Goal: Information Seeking & Learning: Find specific fact

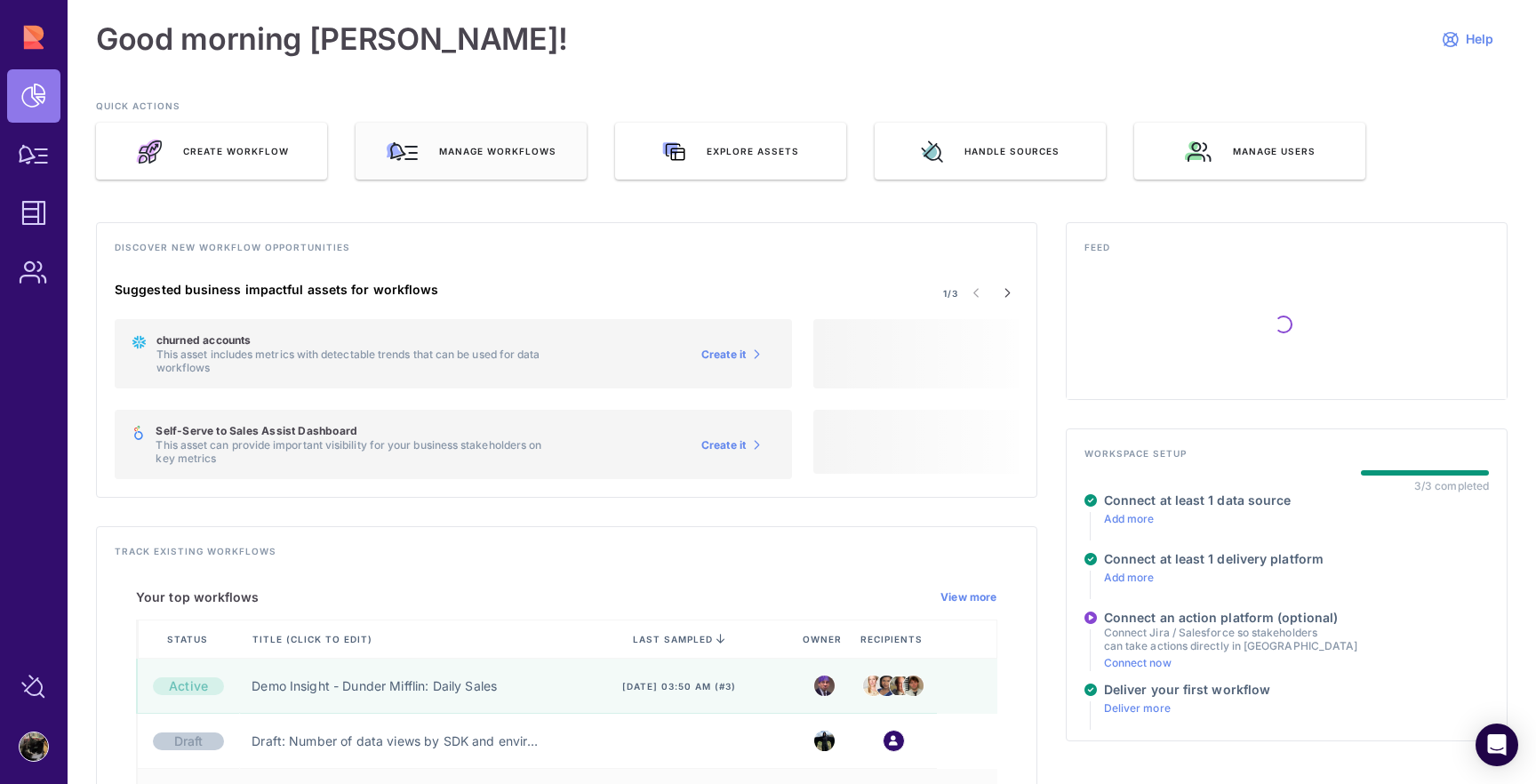
click at [488, 172] on div "Manage workflows" at bounding box center [471, 151] width 231 height 57
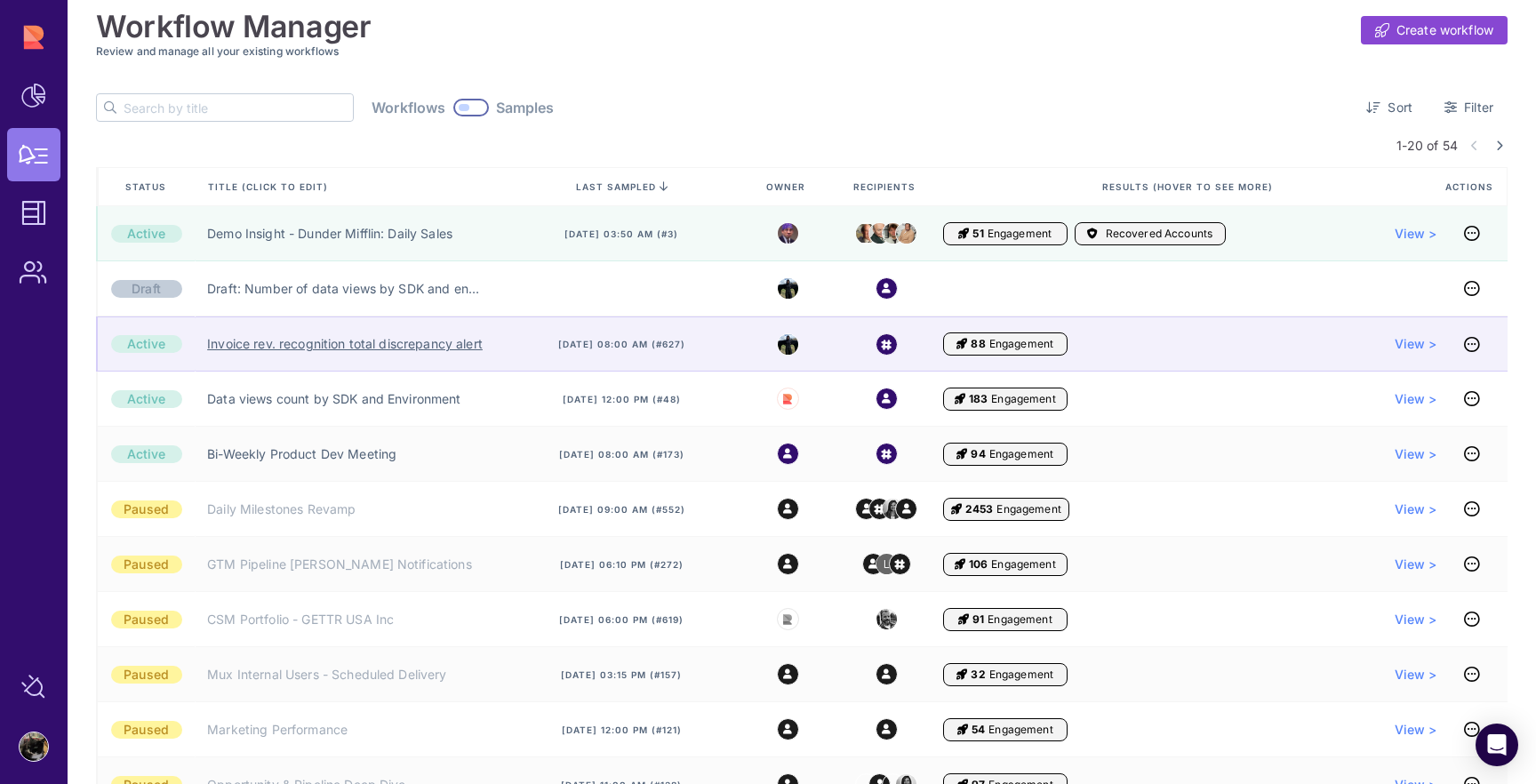
click at [378, 346] on link "Invoice rev. recognition total discrepancy alert" at bounding box center [345, 344] width 275 height 18
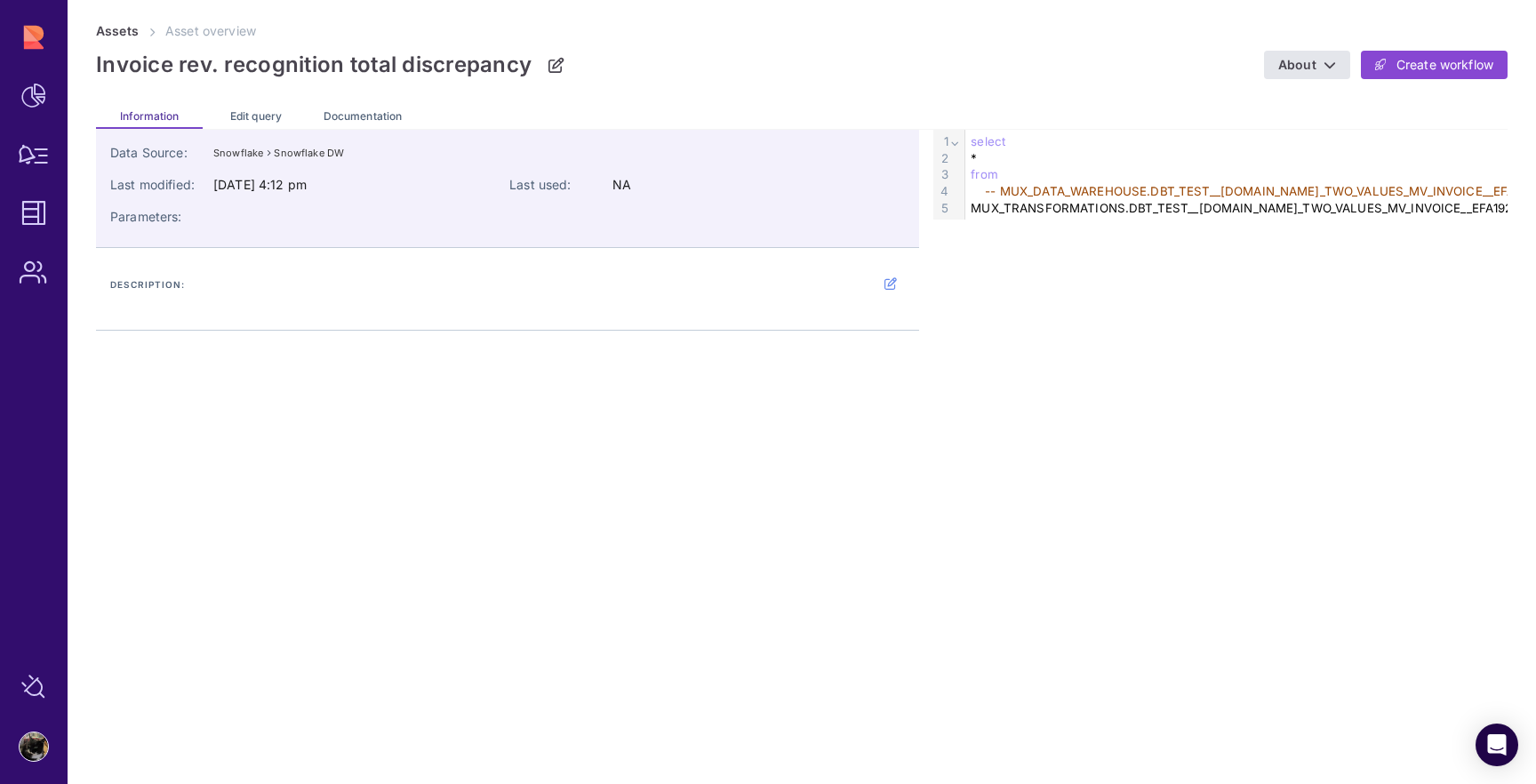
click at [1050, 192] on span "-- MUX_DATA_WAREHOUSE.DBT_TEST__AUDIT.COMPARE_TWO_VALUES_MV_INVOICE__EFA192C5F1…" at bounding box center [1354, 190] width 740 height 14
click at [981, 141] on span "select" at bounding box center [988, 140] width 35 height 14
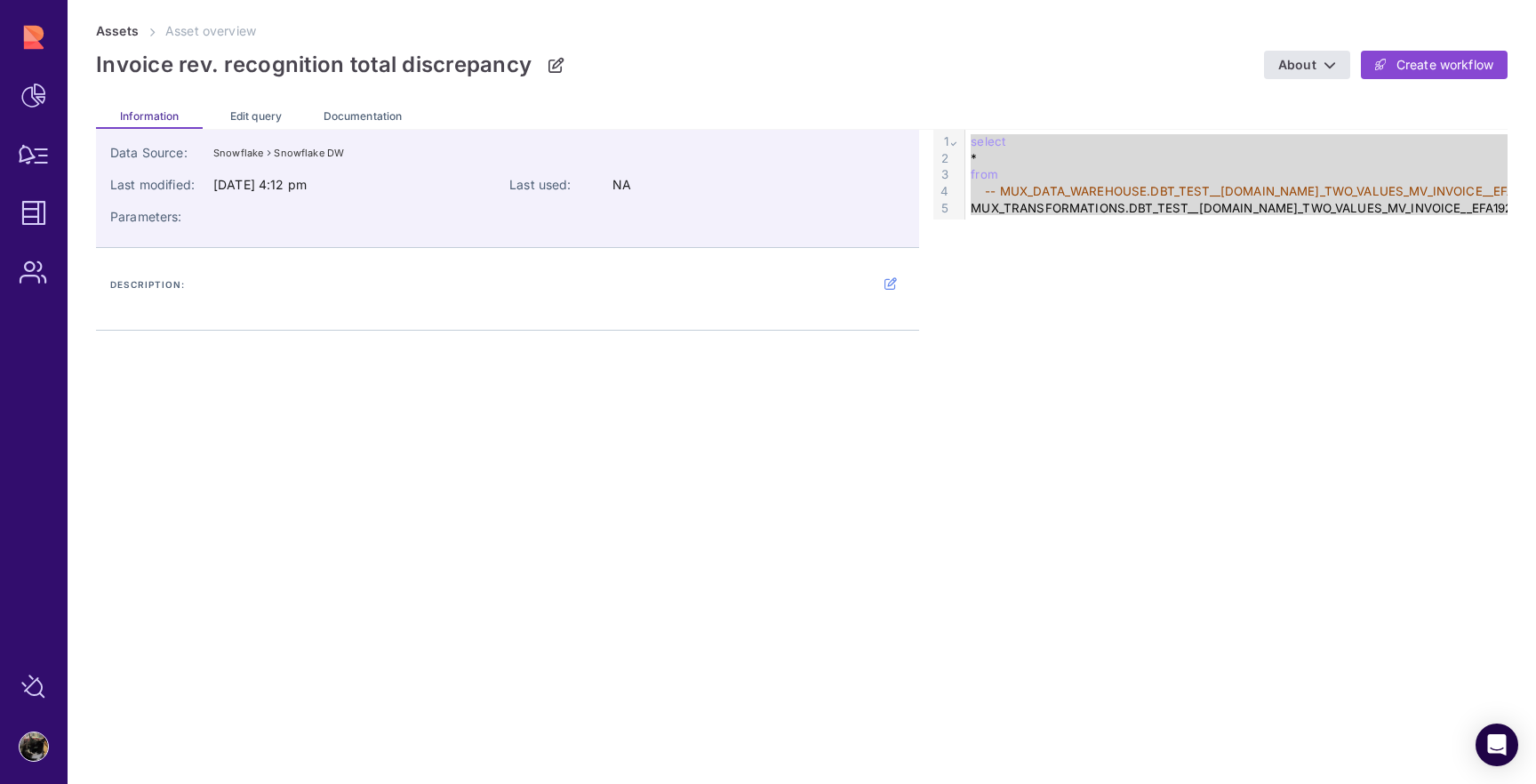
drag, startPoint x: 981, startPoint y: 141, endPoint x: 1025, endPoint y: 284, distance: 149.6
click at [1025, 284] on div "Data Source: Snowflake Snowflake DW Last modified: Jun 25, 2024, 4:12 pm Last u…" at bounding box center [802, 229] width 1411 height 200
copy div "select * from -- MUX_DATA_WAREHOUSE.DBT_TEST__AUDIT.COMPARE_TWO_VALUES_MV_INVOI…"
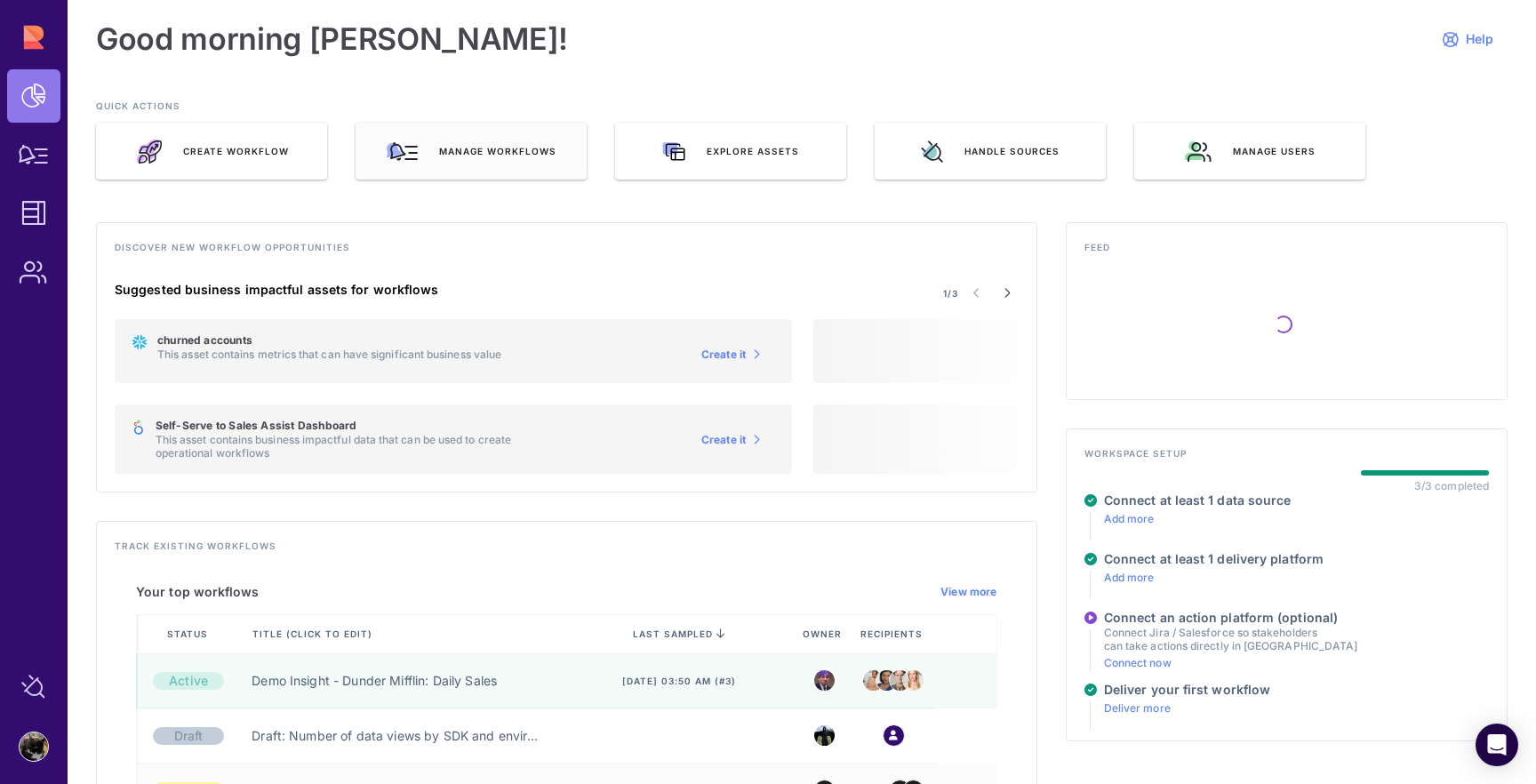
click at [501, 147] on span "Manage workflows" at bounding box center [497, 151] width 117 height 12
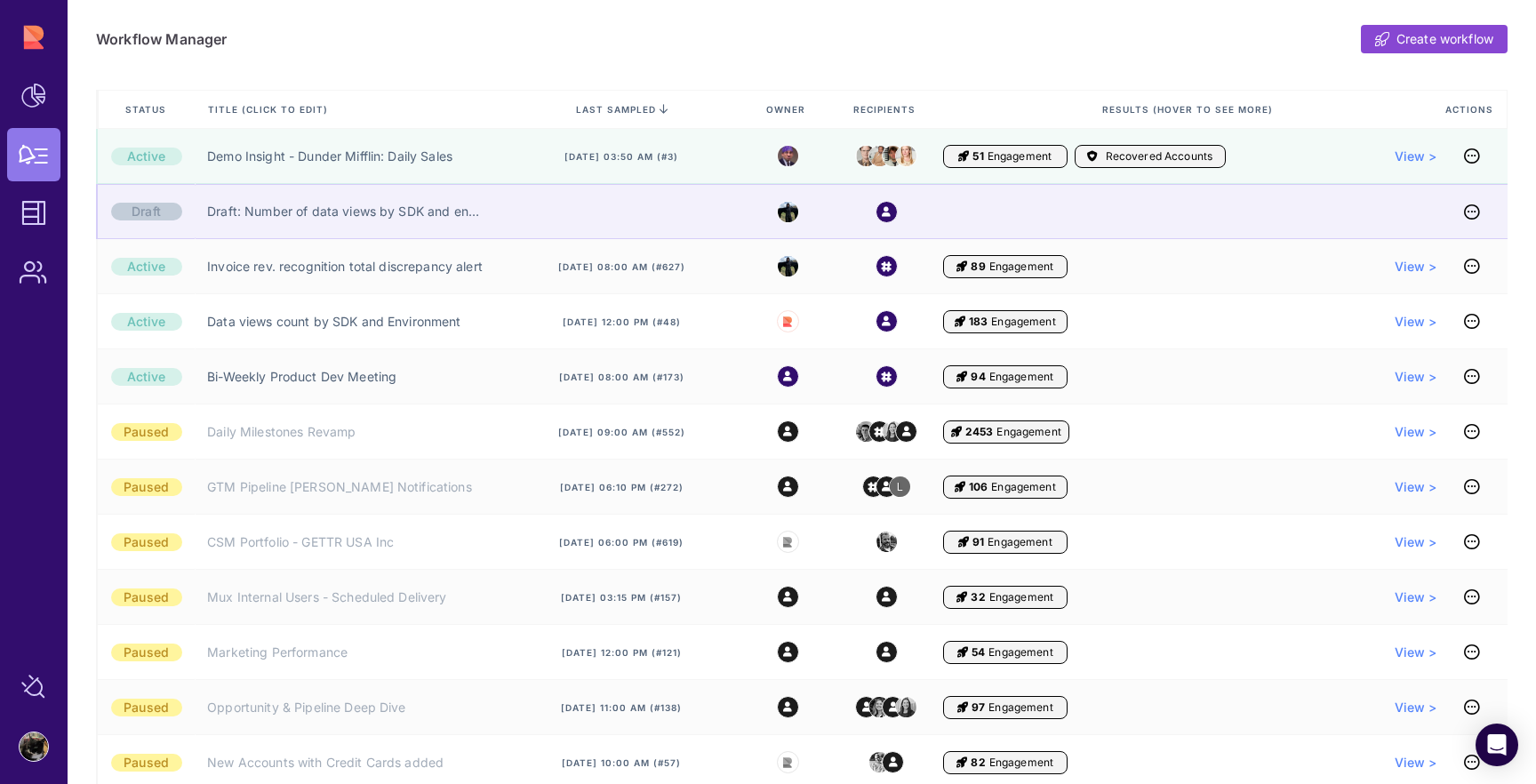
scroll to position [129, 0]
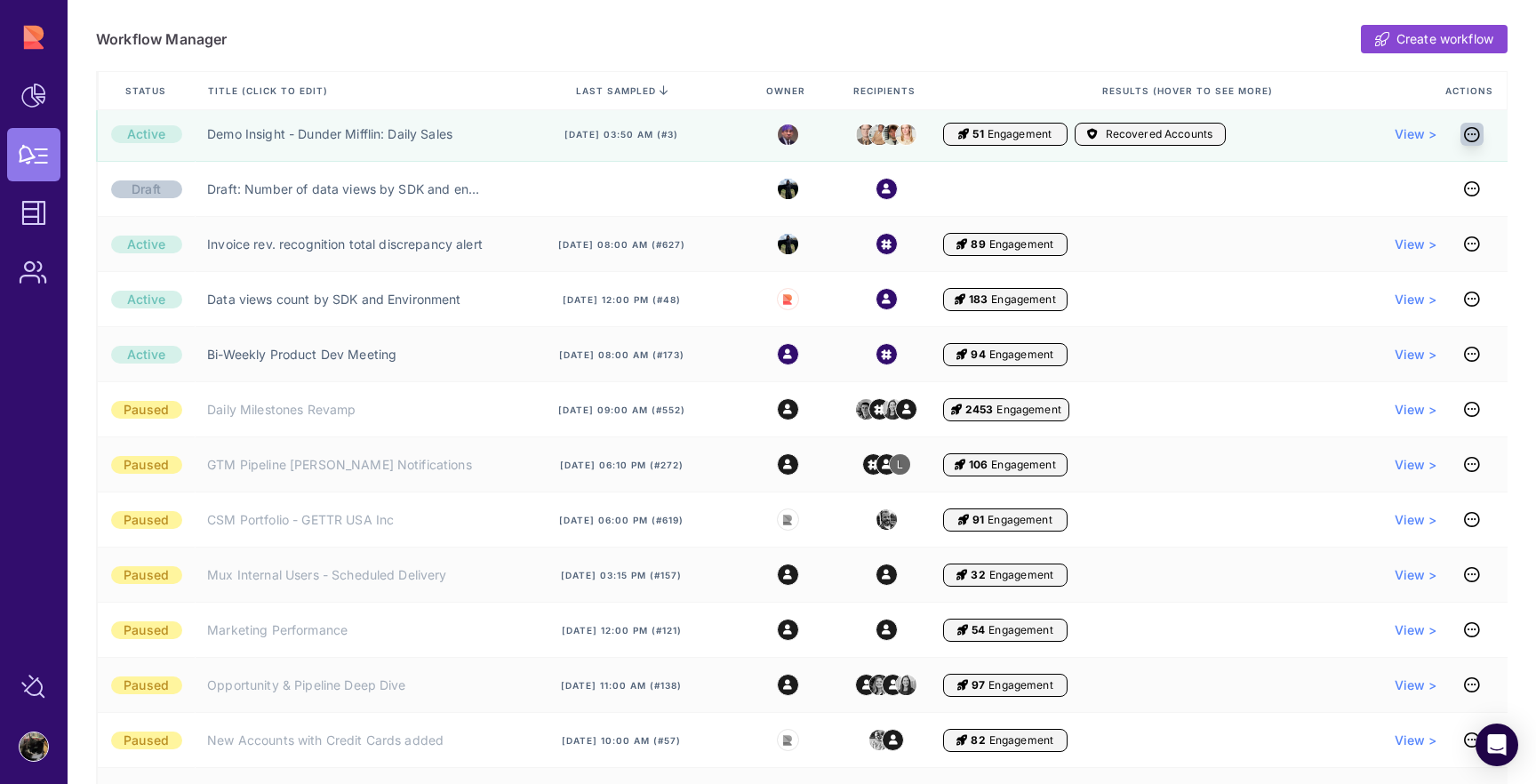
click at [1474, 134] on icon at bounding box center [1471, 134] width 16 height 1
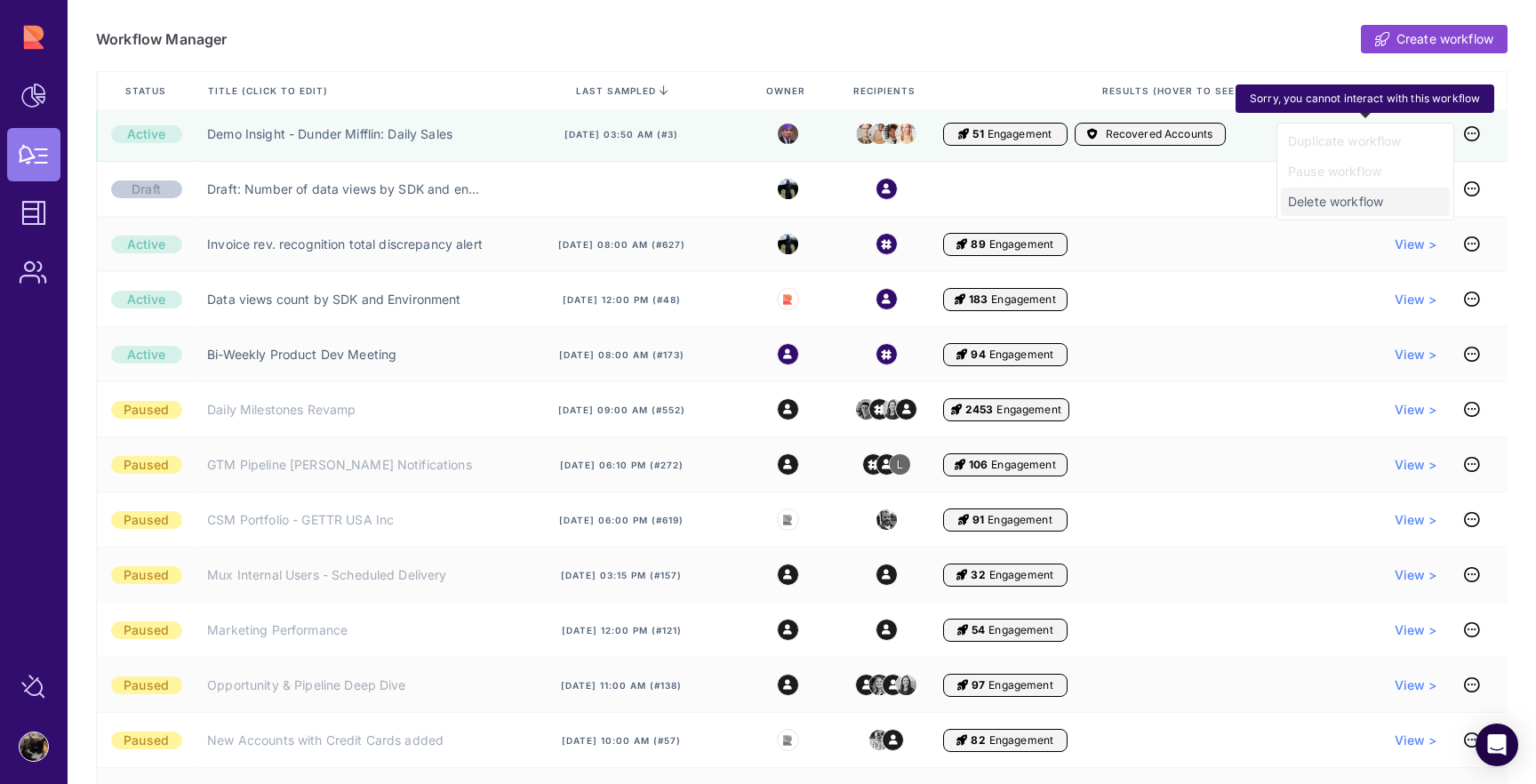
click at [1382, 203] on span "Delete workflow" at bounding box center [1364, 201] width 154 height 18
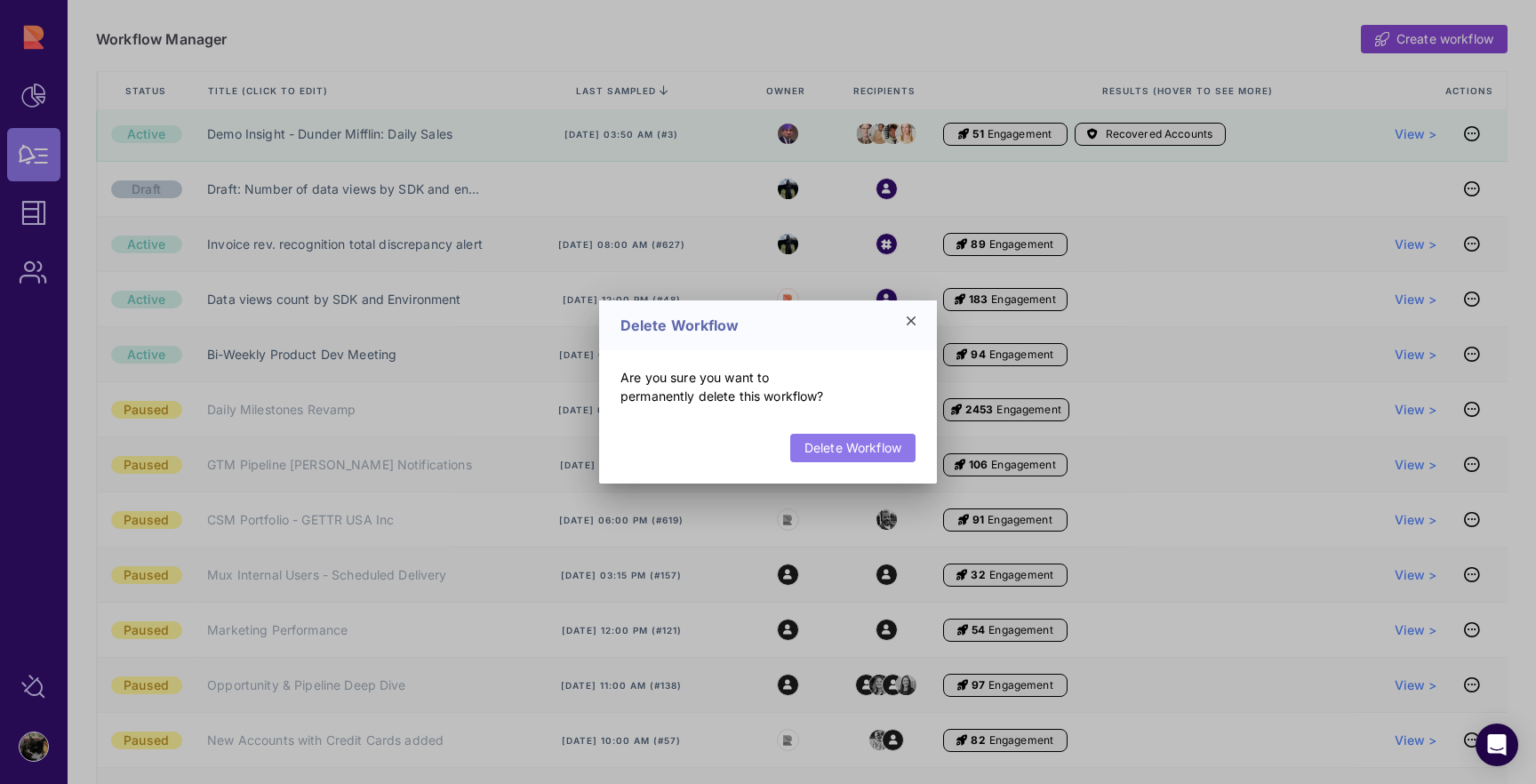
click at [829, 453] on link "Delete Workflow" at bounding box center [853, 448] width 126 height 29
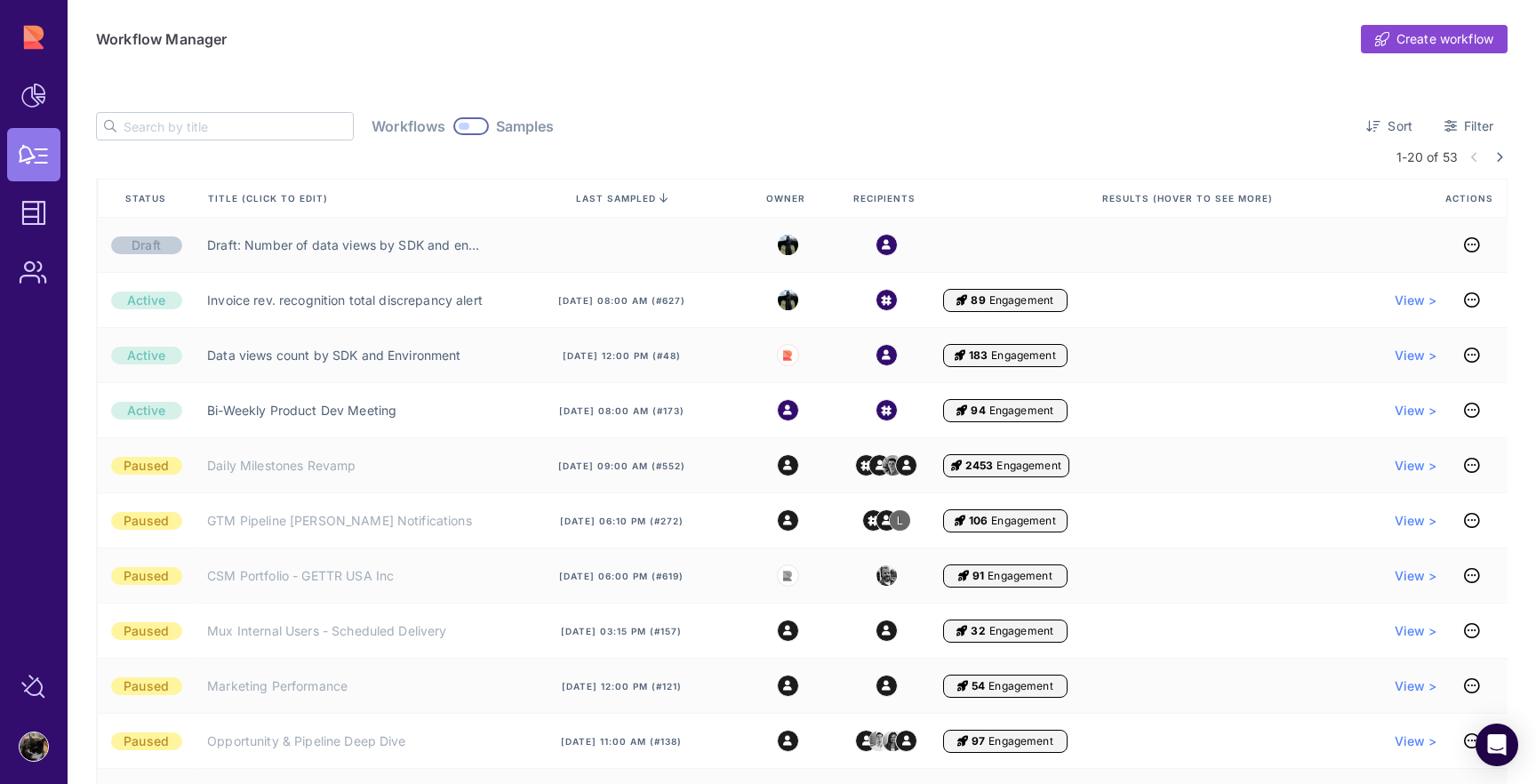
scroll to position [0, 0]
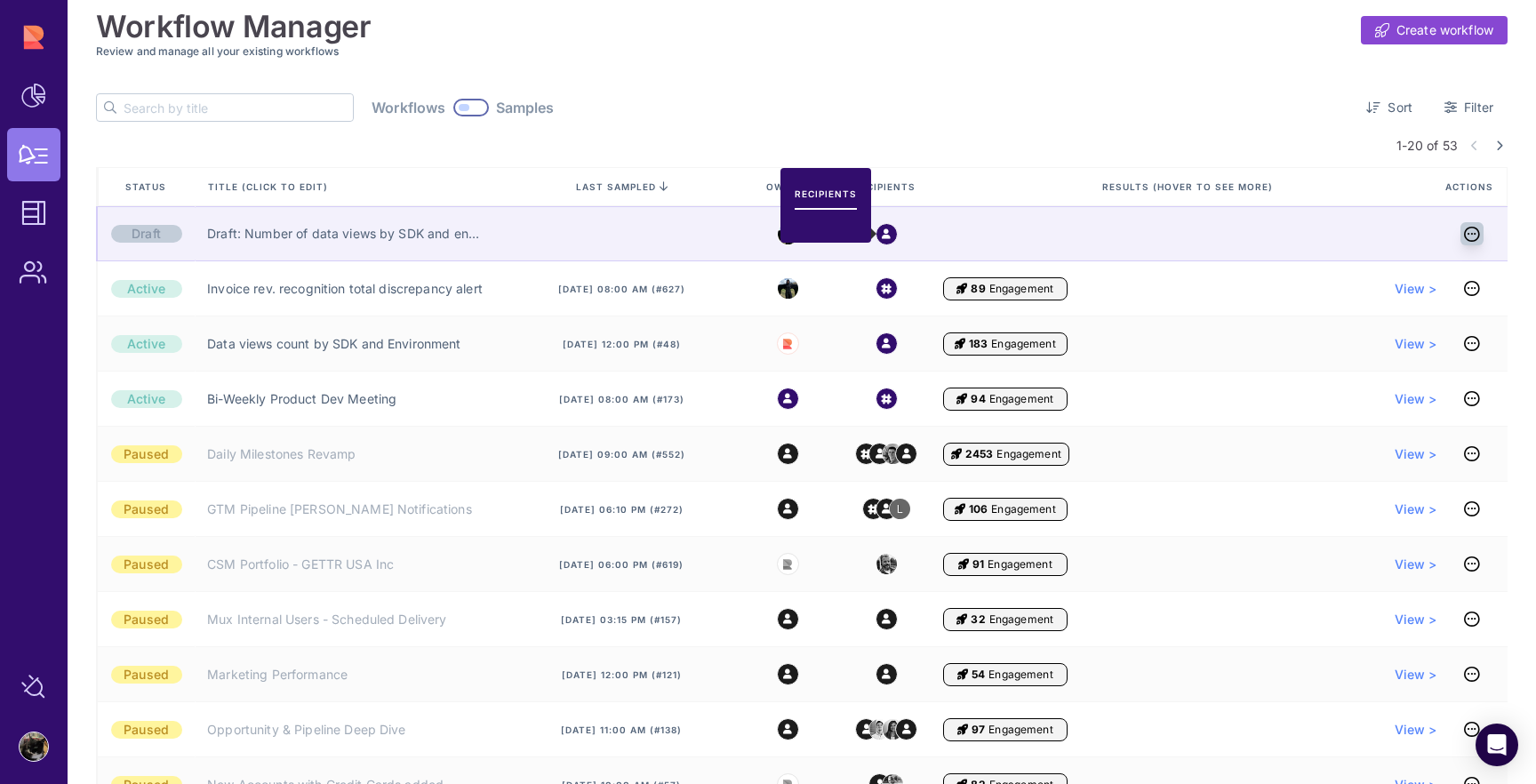
click at [1468, 235] on icon at bounding box center [1471, 234] width 16 height 1
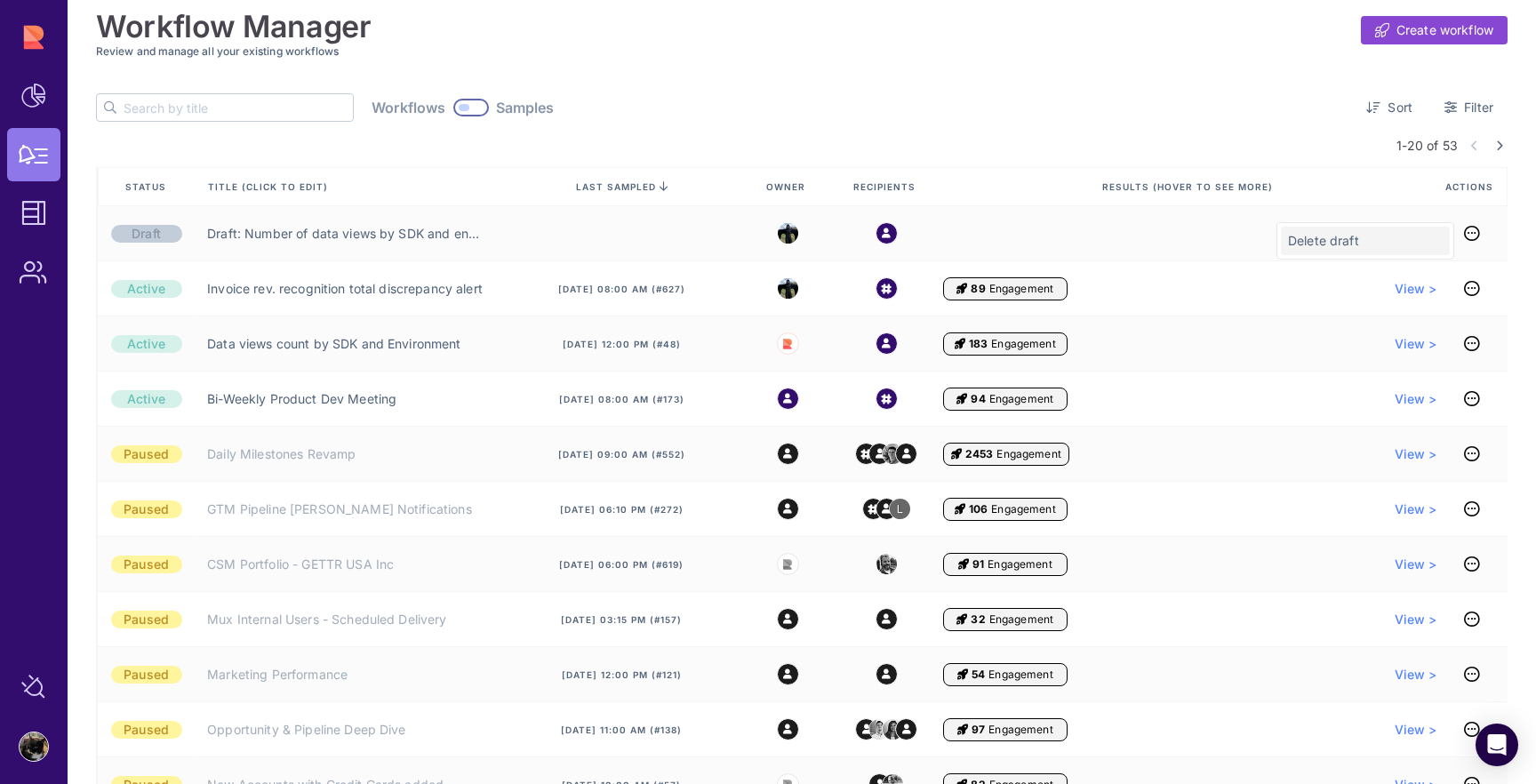
click at [1326, 244] on span "Delete draft" at bounding box center [1364, 240] width 154 height 18
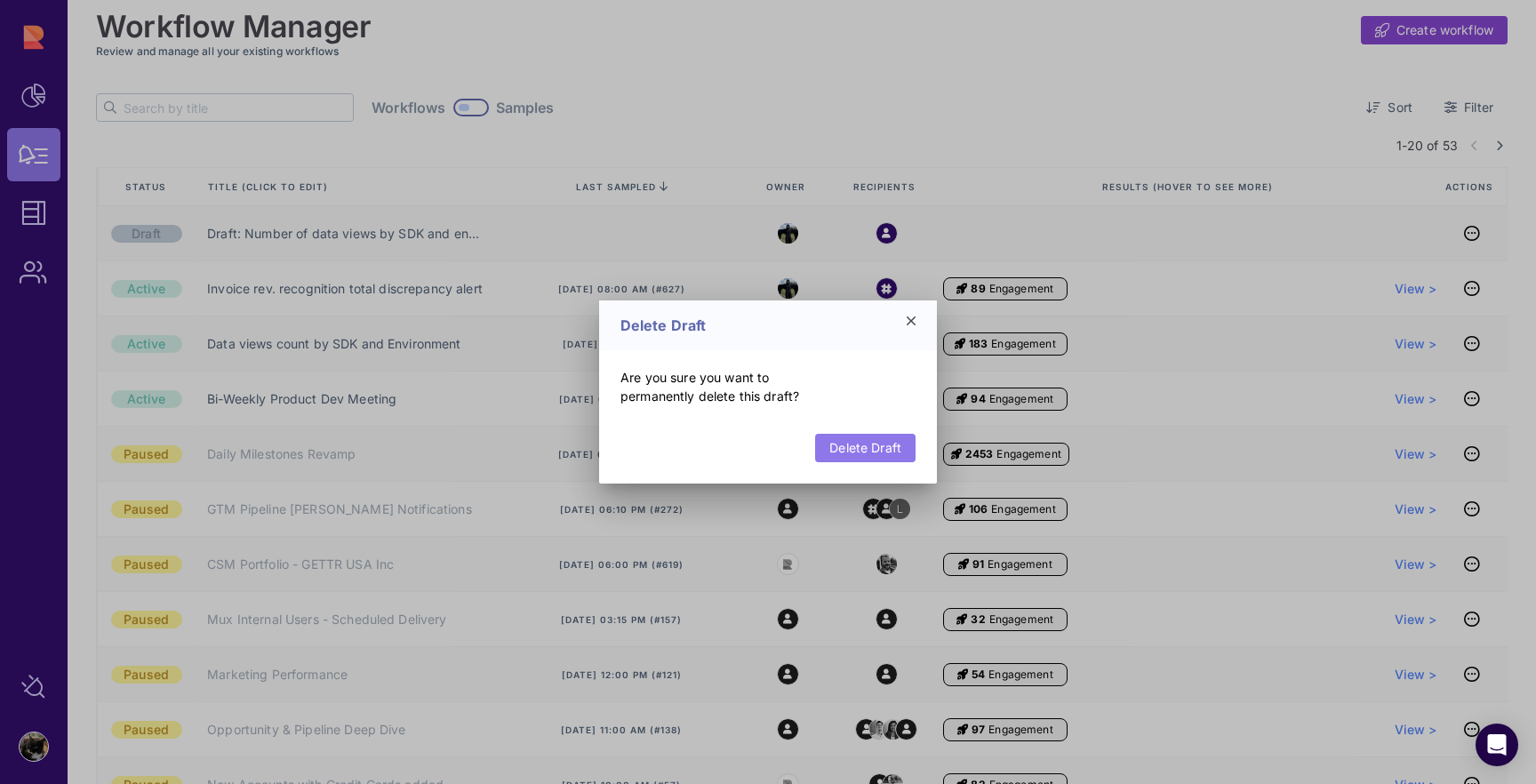
click at [865, 451] on link "Delete Draft" at bounding box center [865, 448] width 101 height 29
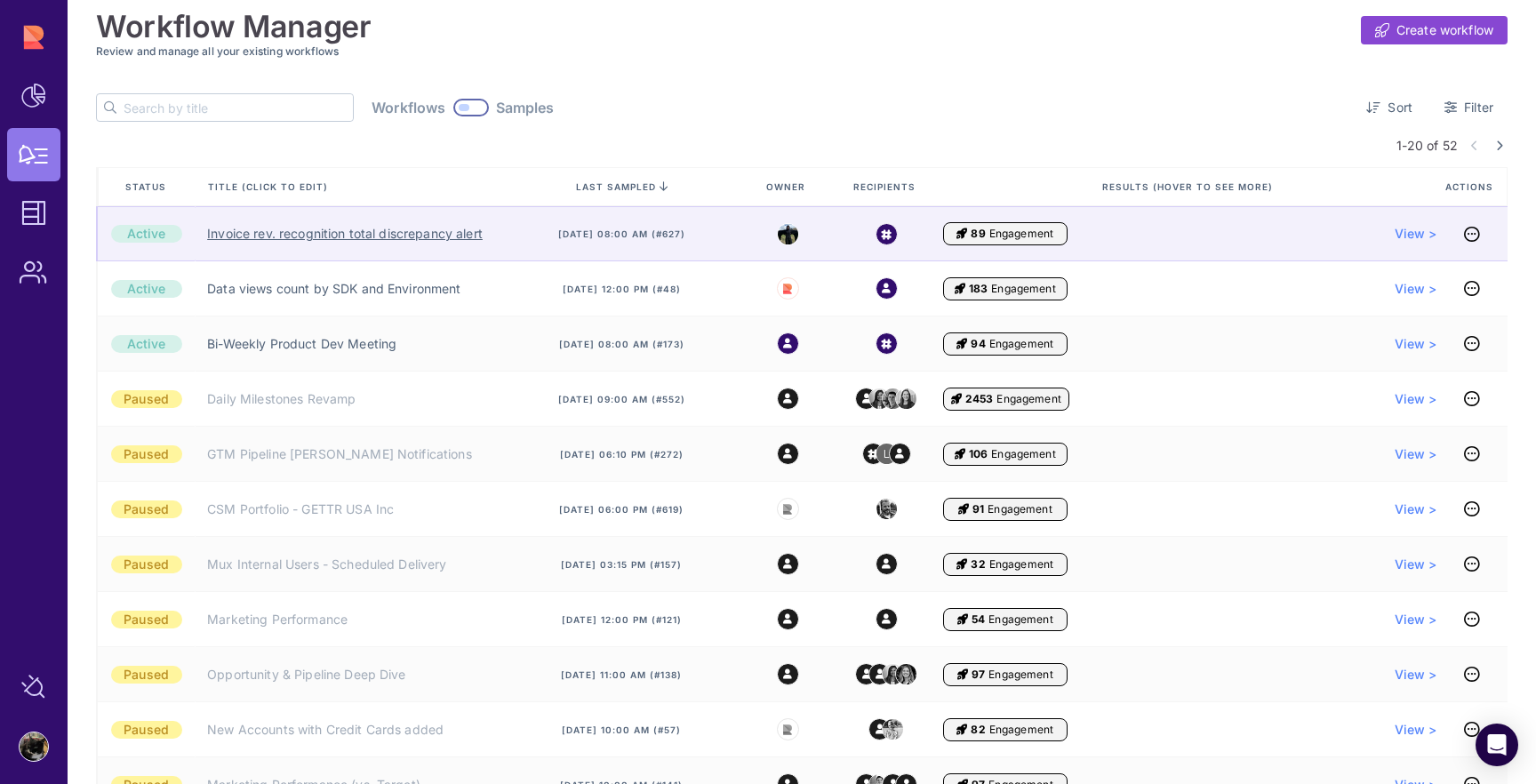
click at [369, 234] on link "Invoice rev. recognition total discrepancy alert" at bounding box center [345, 233] width 275 height 18
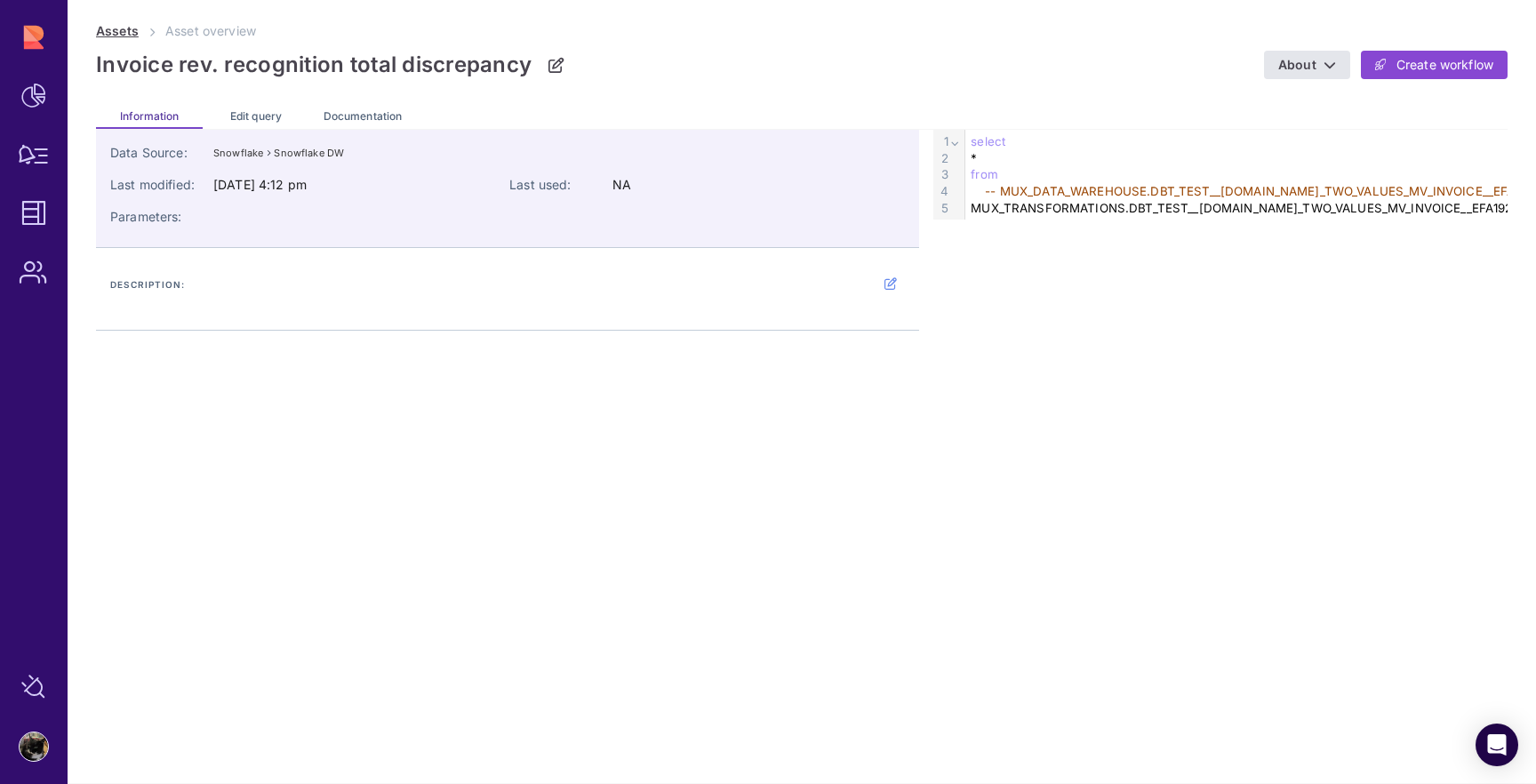
click at [123, 32] on link "Assets" at bounding box center [117, 30] width 42 height 15
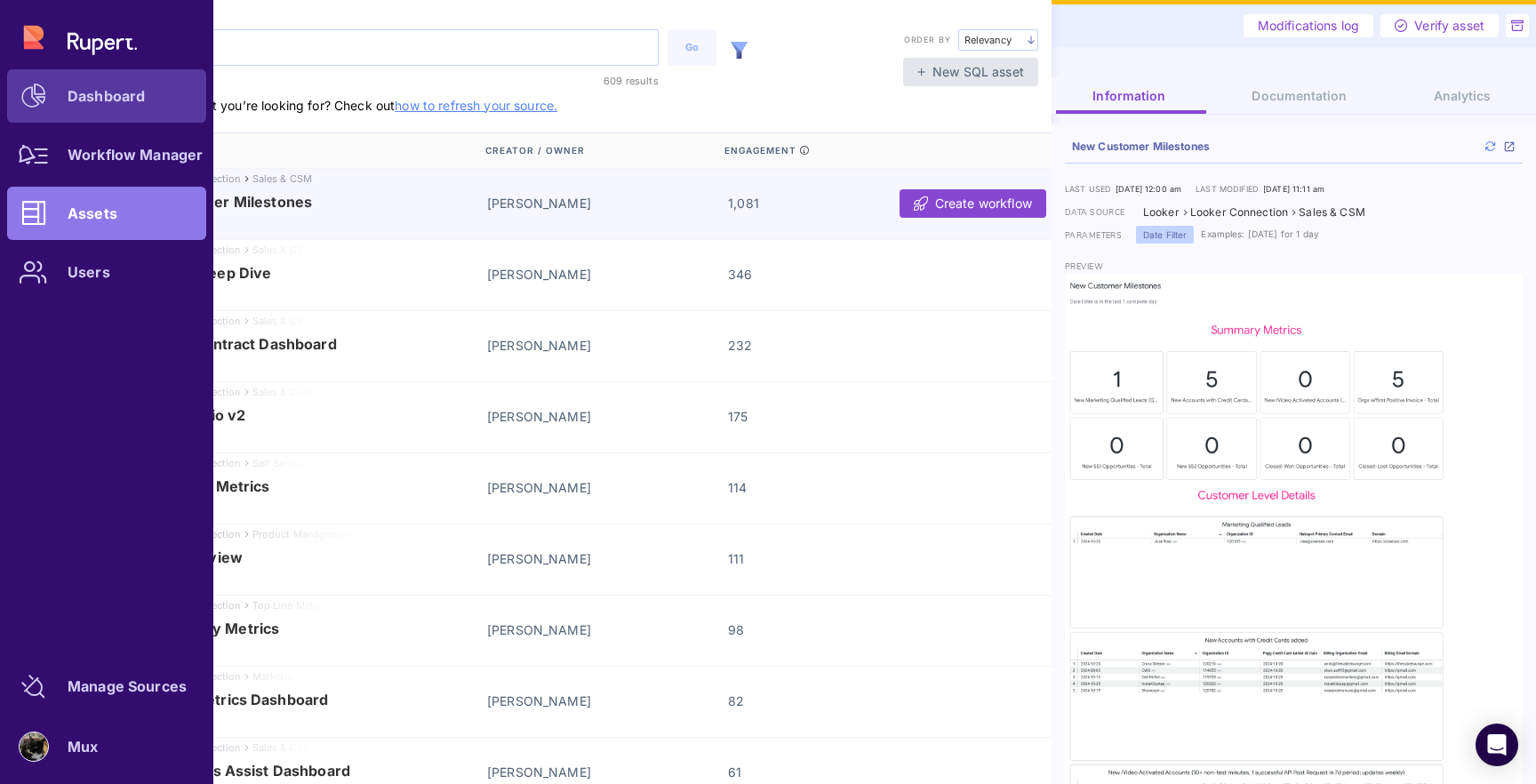
click at [84, 90] on div "Dashboard" at bounding box center [106, 96] width 78 height 11
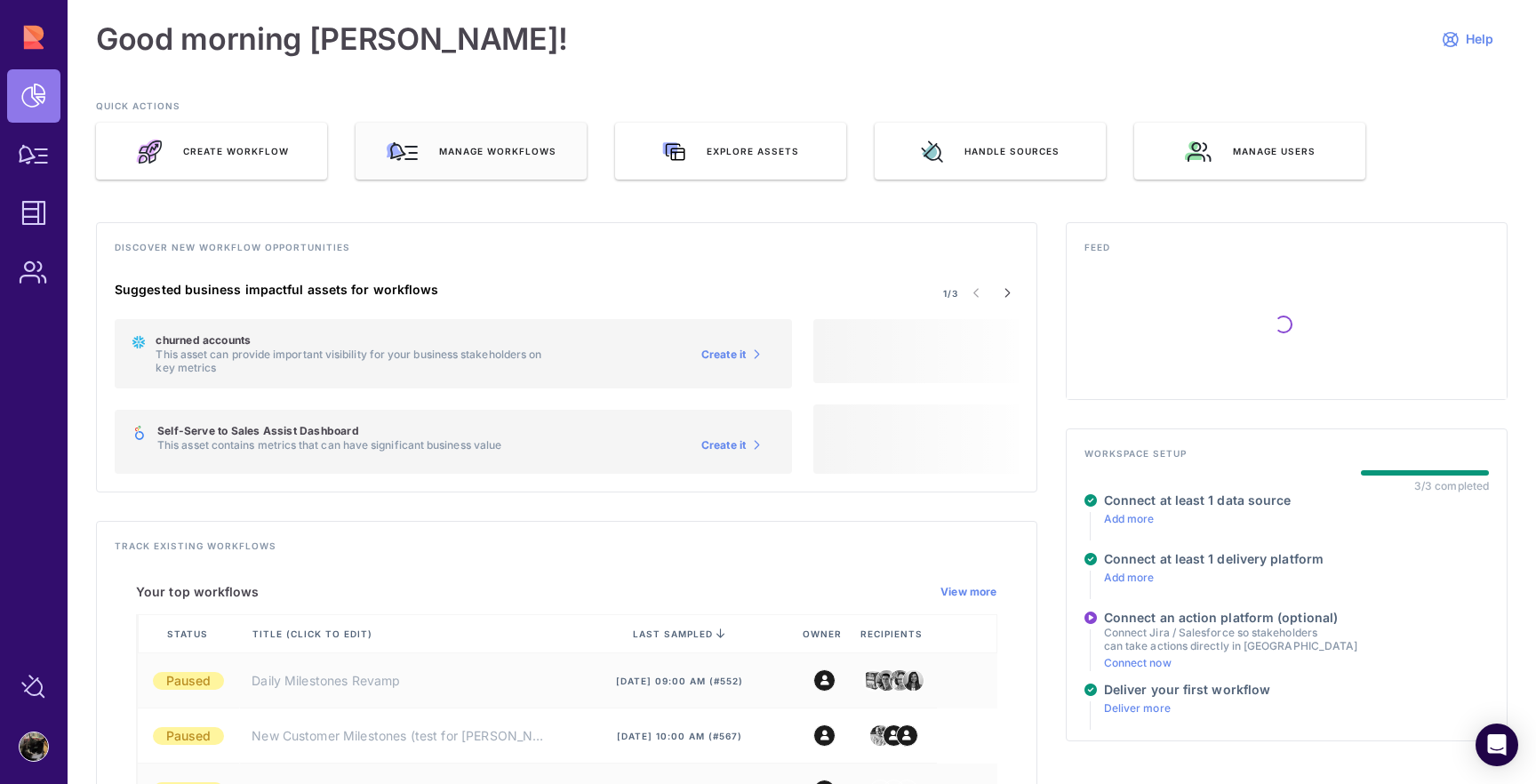
click at [507, 158] on div "Manage workflows" at bounding box center [471, 151] width 231 height 57
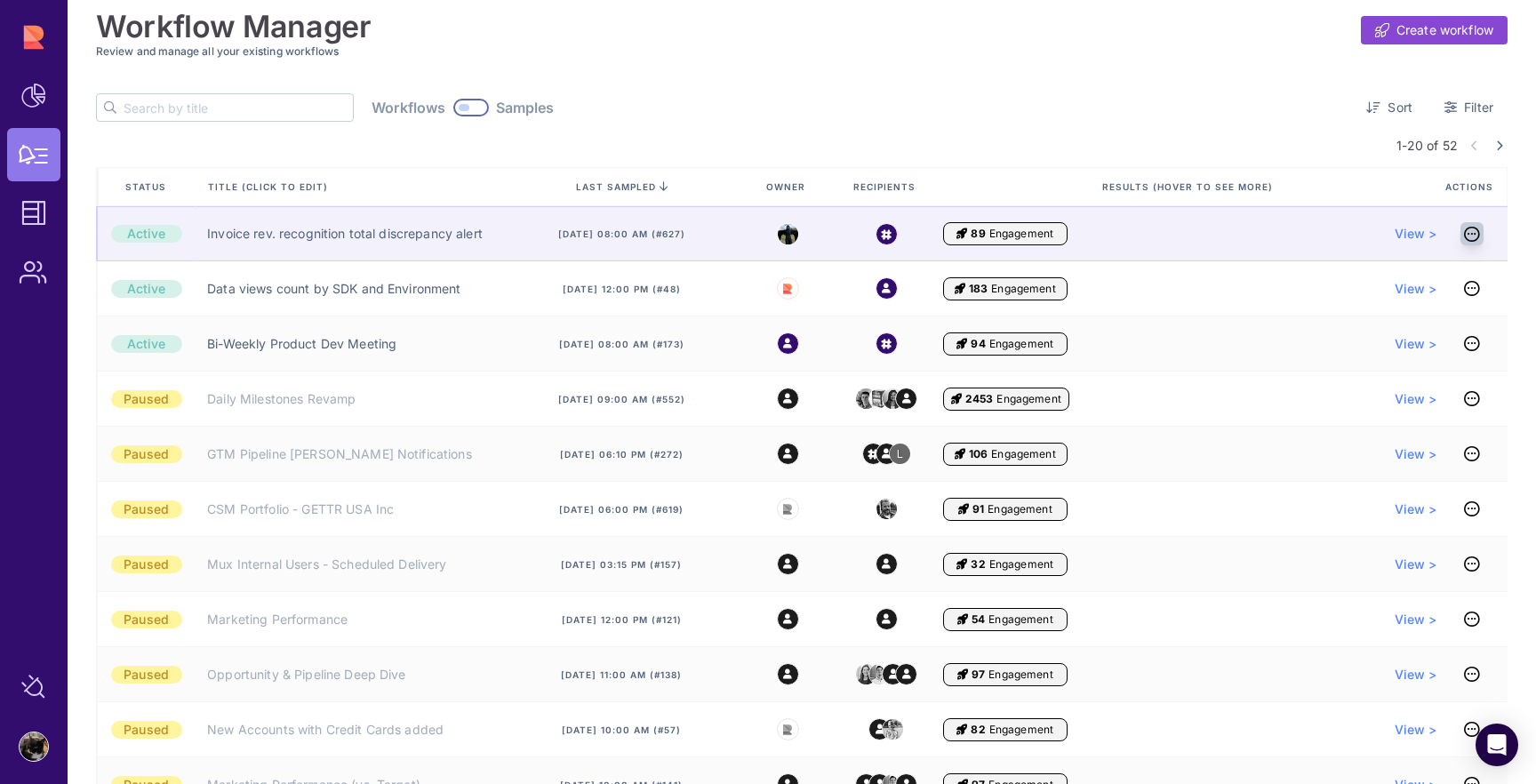
click at [1472, 235] on icon at bounding box center [1471, 234] width 16 height 1
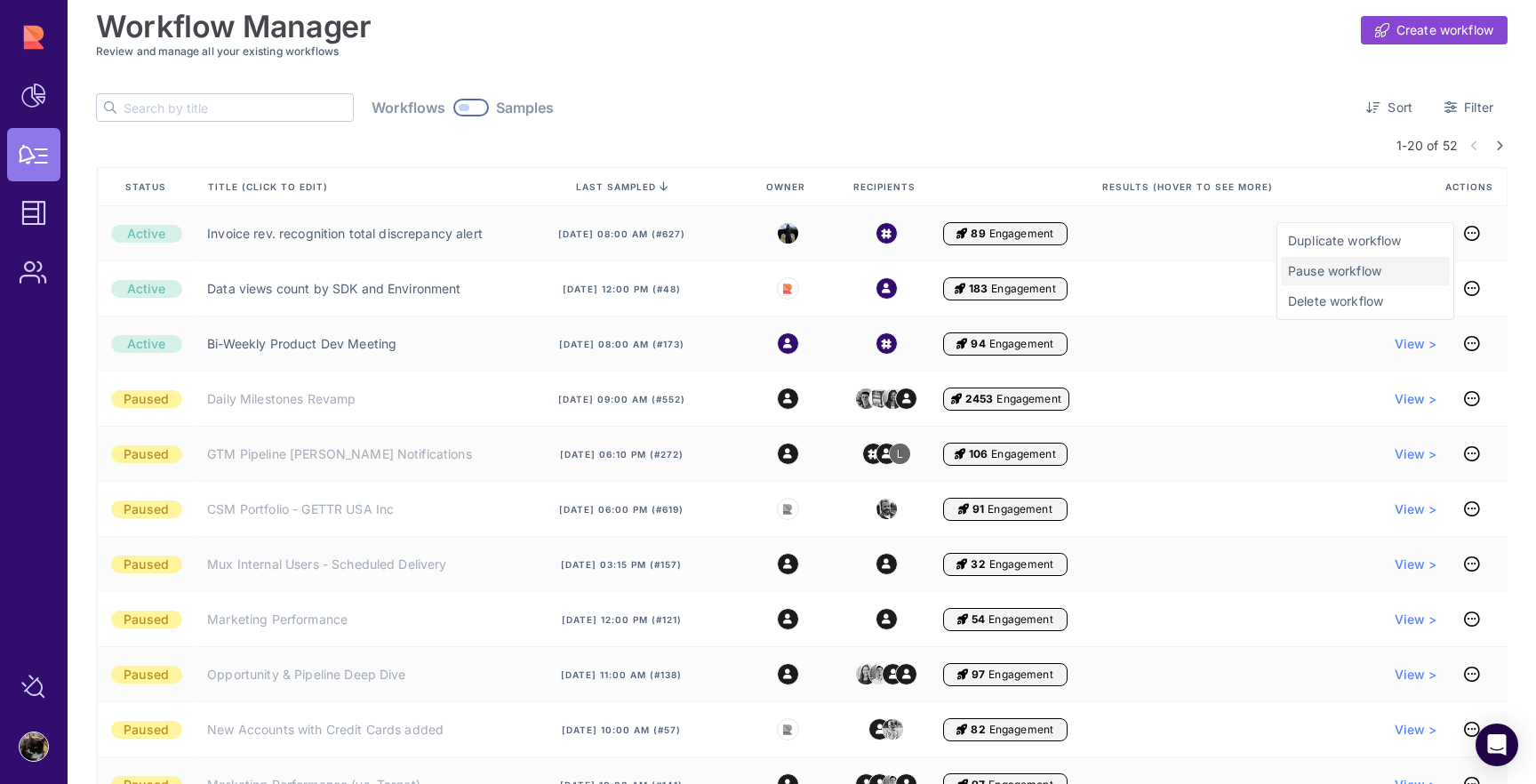
click at [1358, 270] on span "Pause workflow" at bounding box center [1364, 271] width 154 height 18
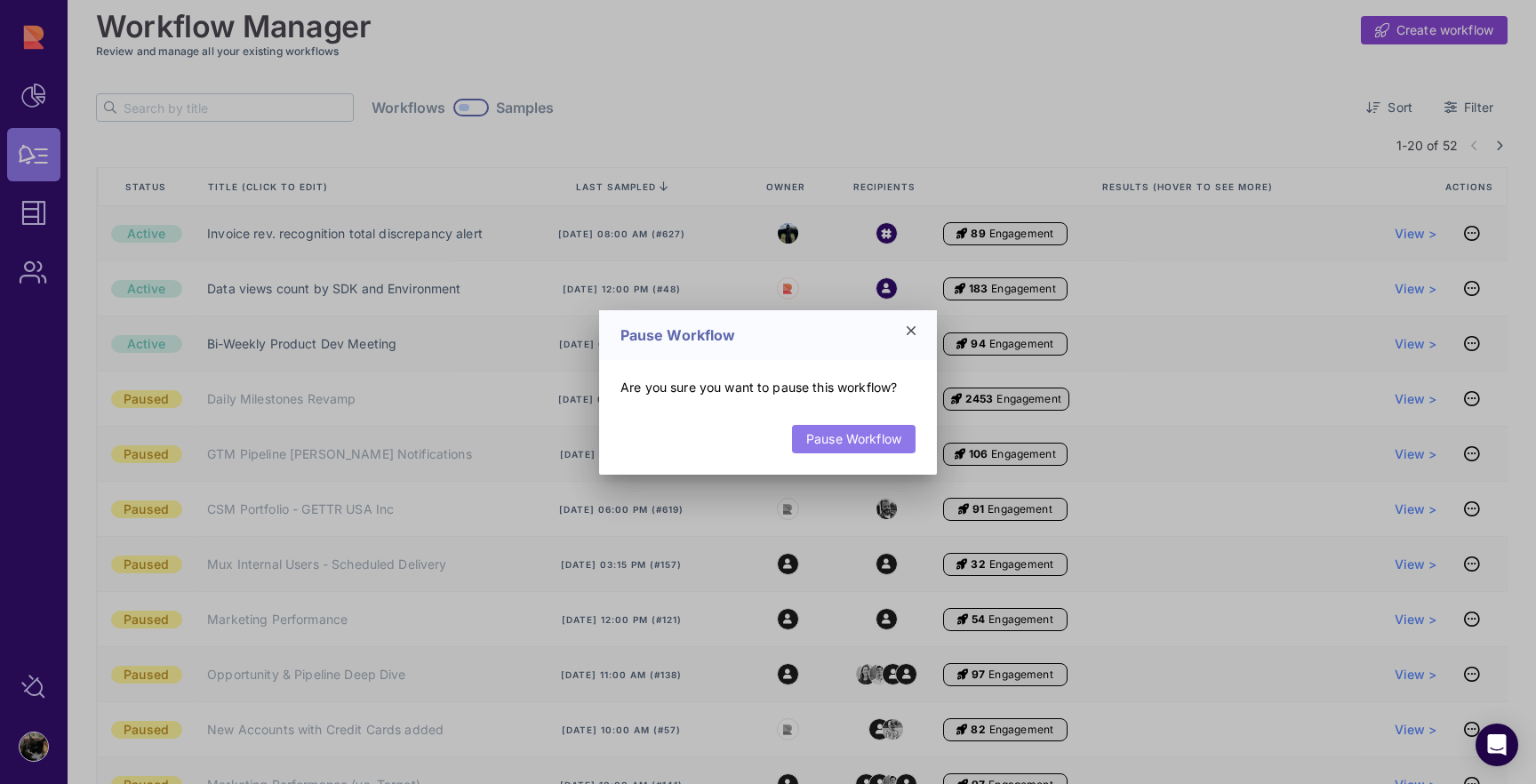
click at [814, 440] on link "Pause Workflow" at bounding box center [853, 439] width 124 height 29
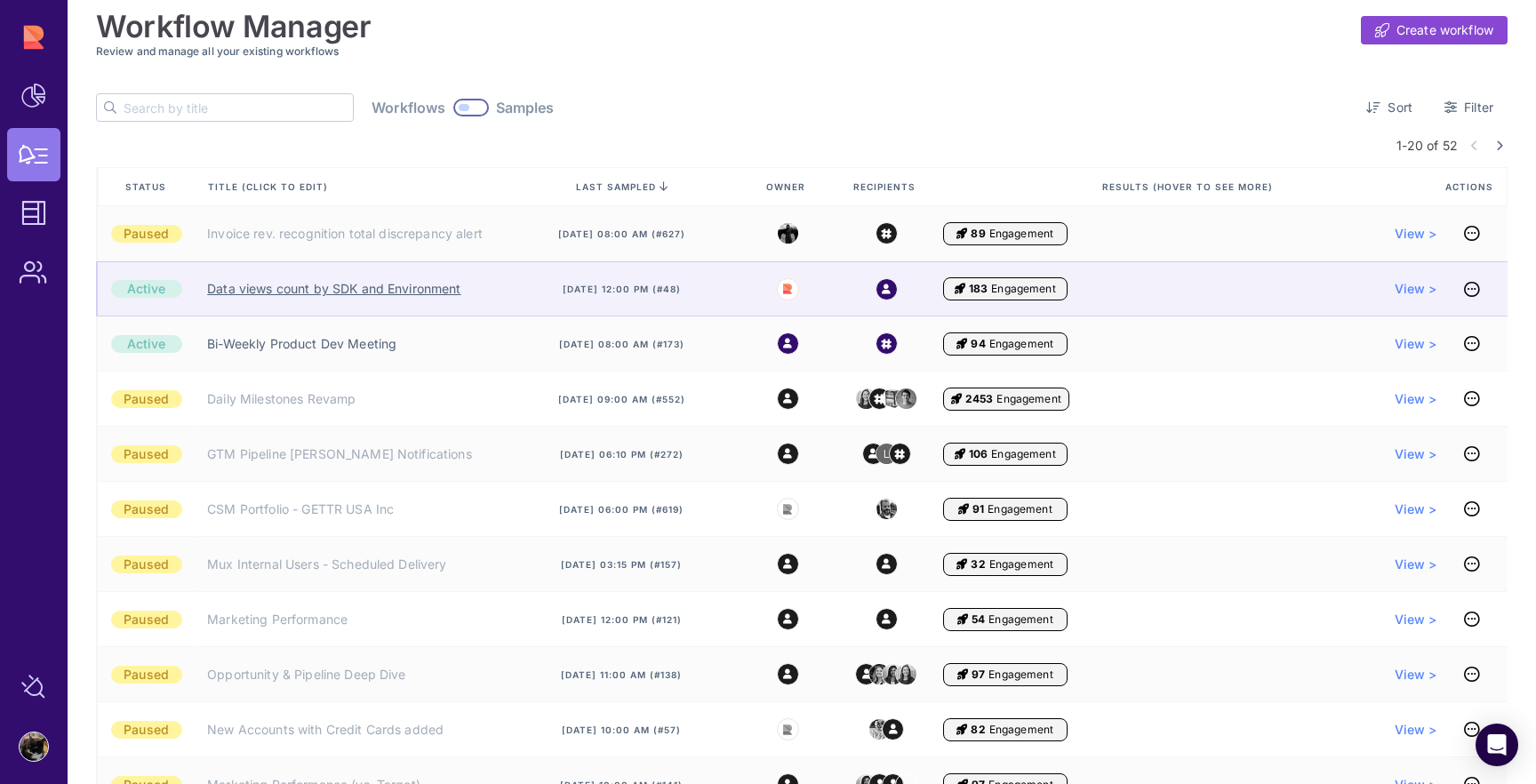
click at [432, 288] on link "Data views count by SDK and Environment" at bounding box center [333, 288] width 253 height 18
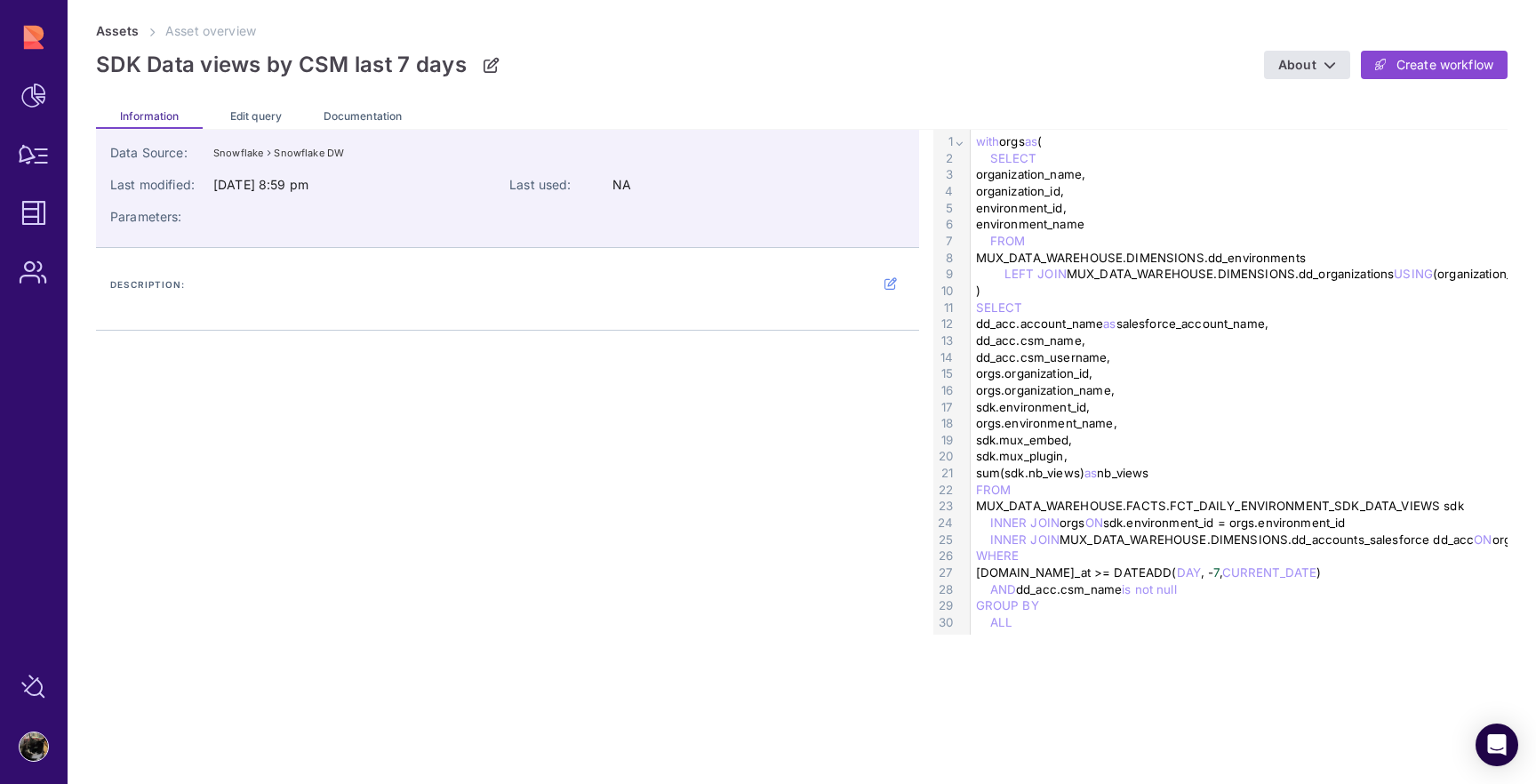
click at [1006, 197] on div "organization_id," at bounding box center [1375, 191] width 810 height 17
click at [1082, 517] on div "INNER JOIN orgs ON sdk.environment_id = orgs.environment_id" at bounding box center [1375, 523] width 810 height 17
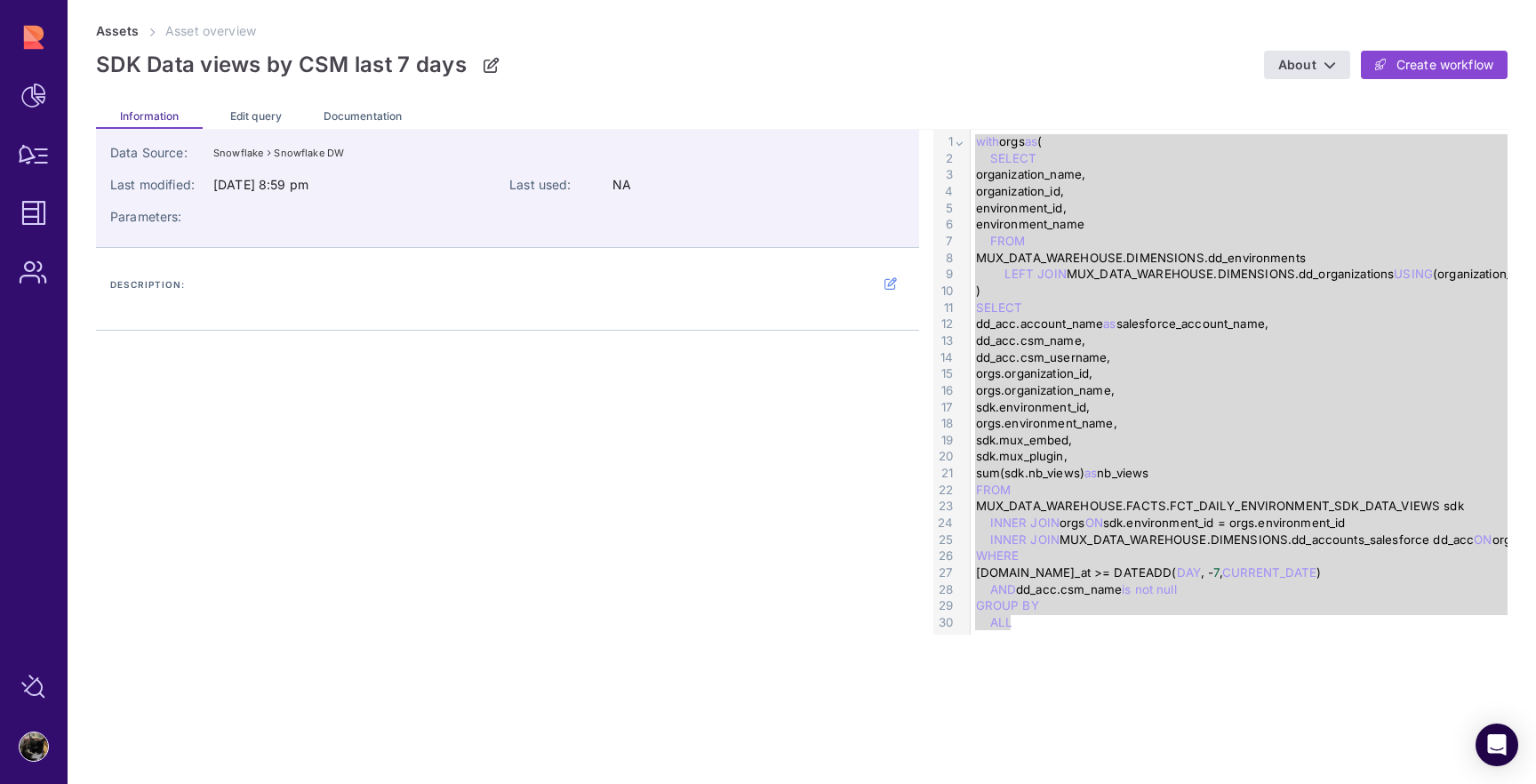
drag, startPoint x: 1065, startPoint y: 643, endPoint x: 974, endPoint y: 134, distance: 517.1
click at [974, 134] on div "Data Source: Snowflake Snowflake DW Last modified: [DATE] 8:59 pm Last used: NA…" at bounding box center [802, 456] width 1411 height 654
click at [1178, 523] on div "INNER JOIN orgs ON sdk.environment_id = orgs.environment_id" at bounding box center [1375, 523] width 810 height 17
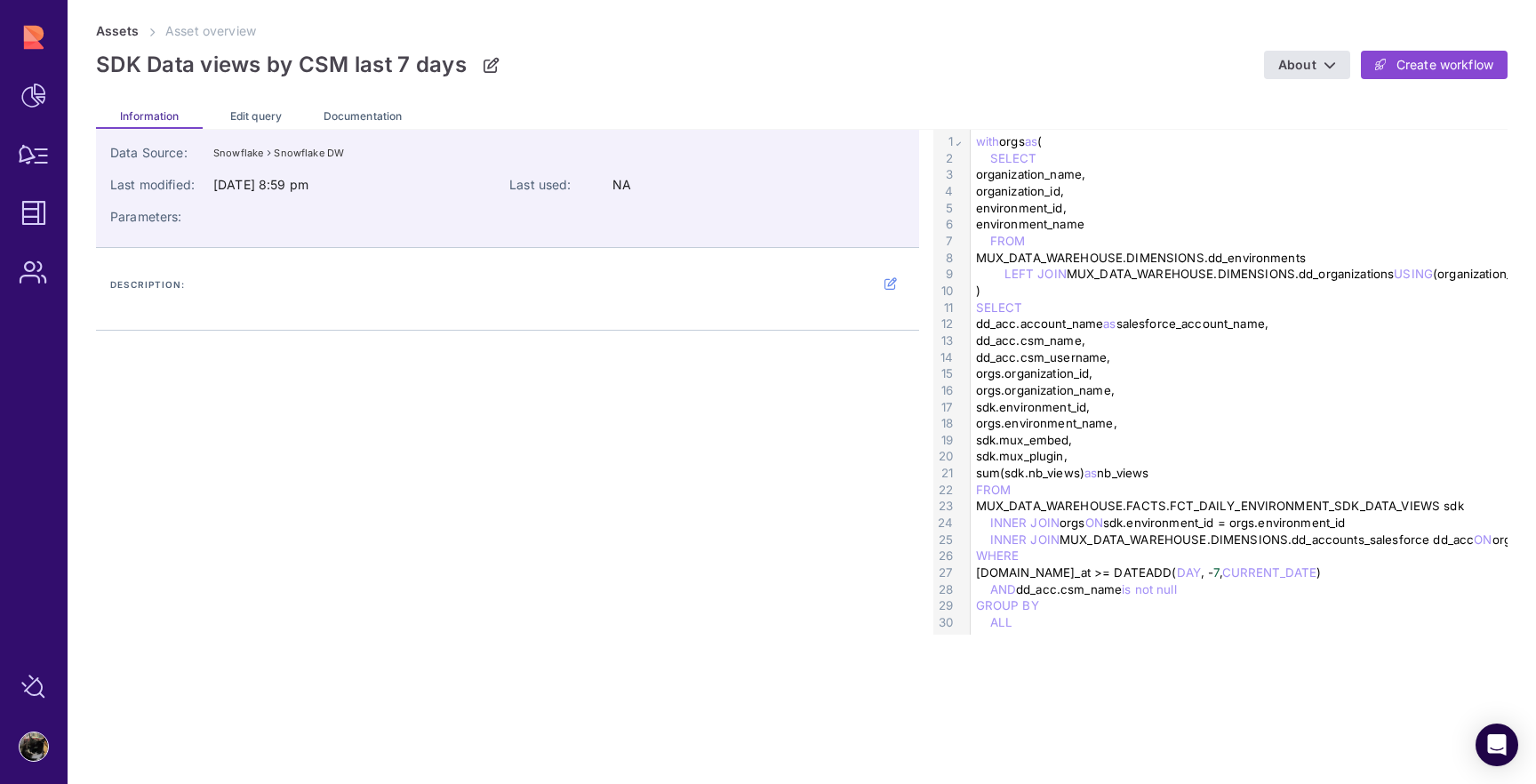
click at [1170, 524] on div "INNER JOIN orgs ON sdk.environment_id = orgs.environment_id" at bounding box center [1375, 523] width 810 height 17
copy div "environment_id"
click at [1371, 501] on div "MUX_DATA_WAREHOUSE.FACTS.FCT_DAILY_ENVIRONMENT_SDK_DATA_VIEWS sdk" at bounding box center [1375, 506] width 810 height 17
click at [1371, 503] on div "MUX_DATA_WAREHOUSE.FACTS.FCT_DAILY_ENVIRONMENT_SDK_DATA_VIEWS sdk" at bounding box center [1375, 506] width 810 height 17
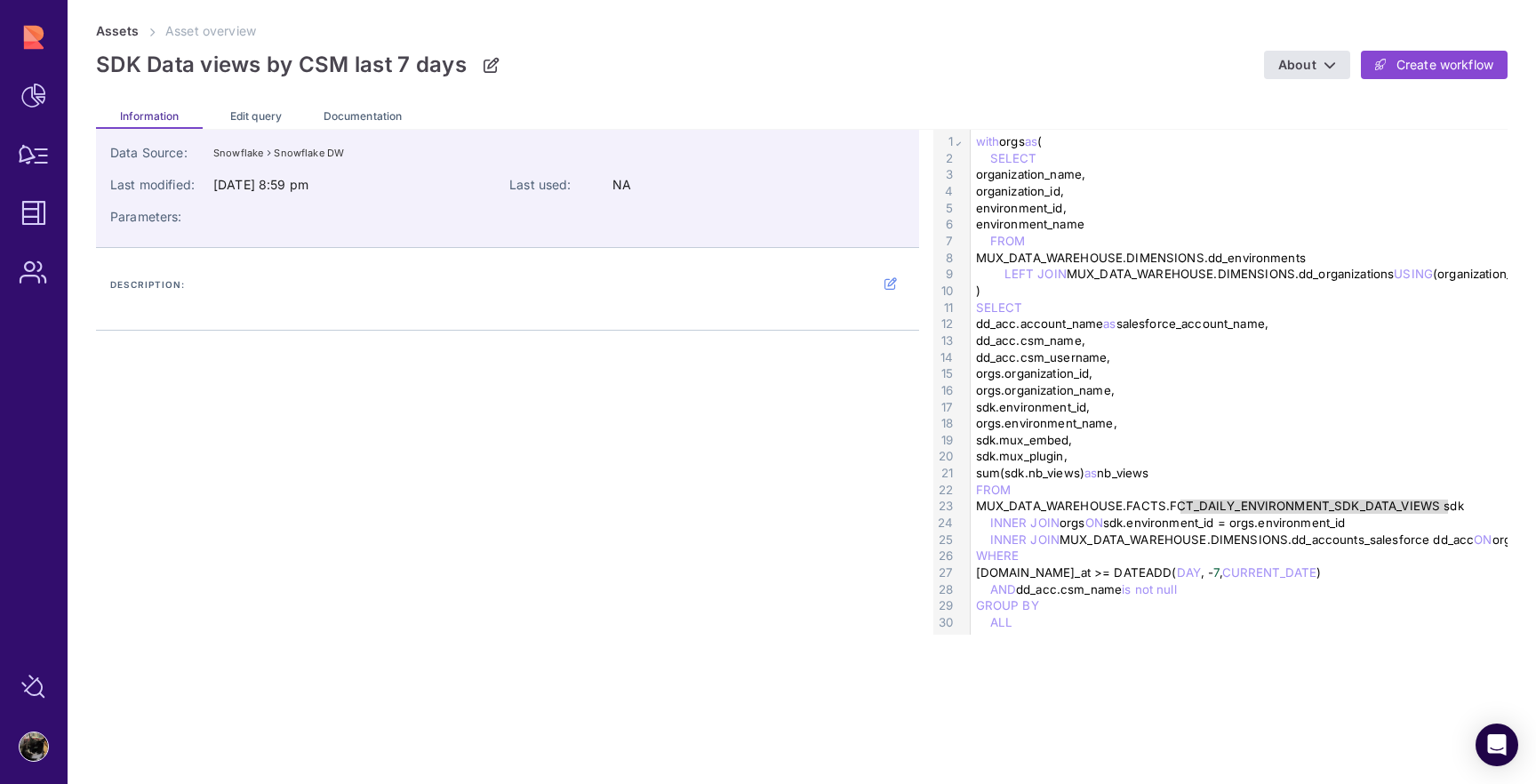
click at [1371, 503] on div "MUX_DATA_WAREHOUSE.FACTS.FCT_DAILY_ENVIRONMENT_SDK_DATA_VIEWS sdk" at bounding box center [1375, 506] width 810 height 17
copy div "FCT_DAILY_ENVIRONMENT_SDK_DATA_VIEWS"
click at [1019, 632] on div "with orgs as ( SELECT organization_name, organization_id, environment_id, envir…" at bounding box center [1375, 381] width 810 height 505
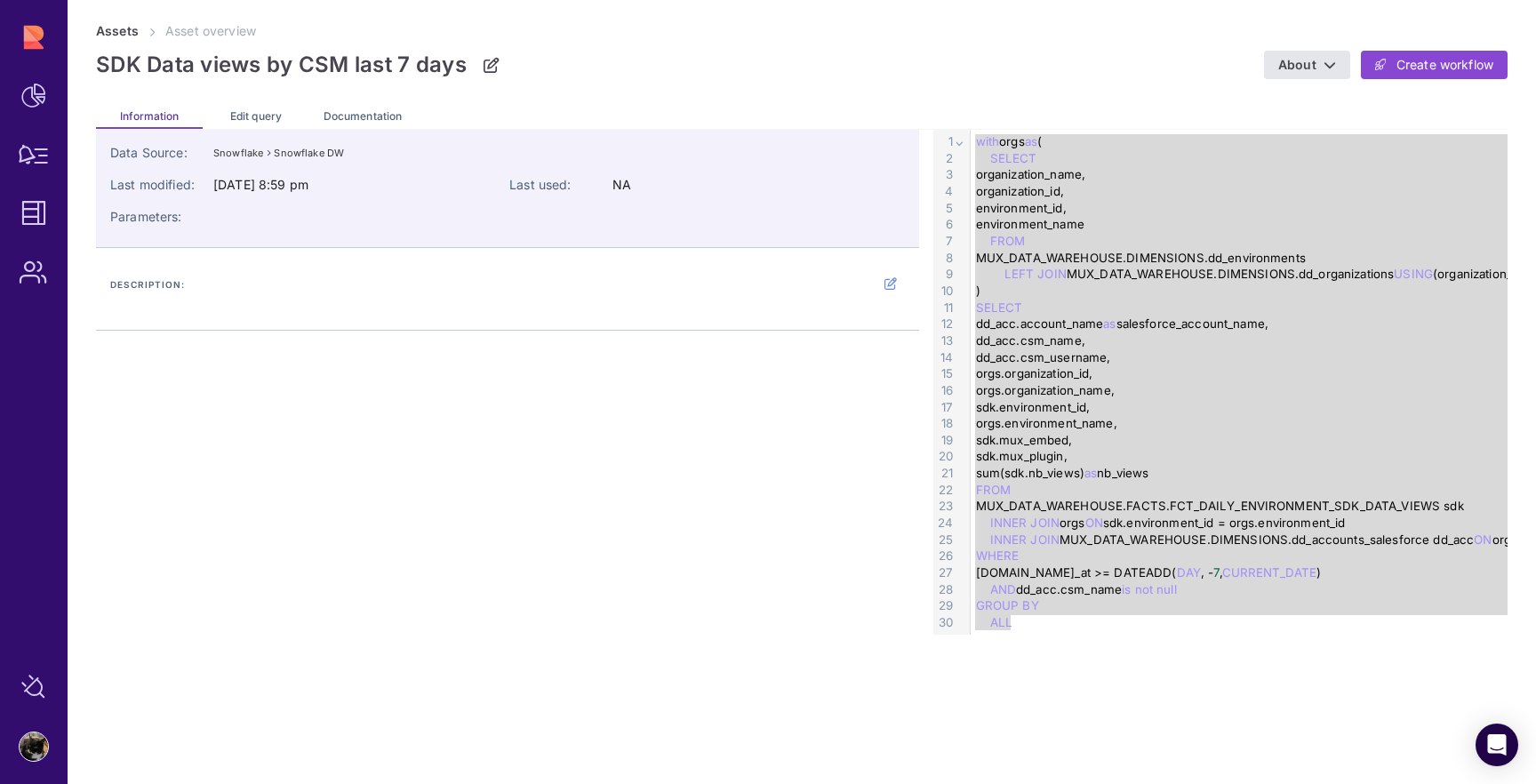
drag, startPoint x: 1027, startPoint y: 618, endPoint x: 976, endPoint y: 138, distance: 482.7
click at [976, 138] on div "with orgs as ( SELECT organization_name, organization_id, environment_id, envir…" at bounding box center [1375, 381] width 810 height 505
copy div "with orgs as ( SELECT organization_name, organization_id, environment_id, envir…"
click at [488, 65] on icon at bounding box center [490, 65] width 16 height 1
click at [409, 66] on p "SDK Data views by CSM last 7 days" at bounding box center [281, 65] width 370 height 27
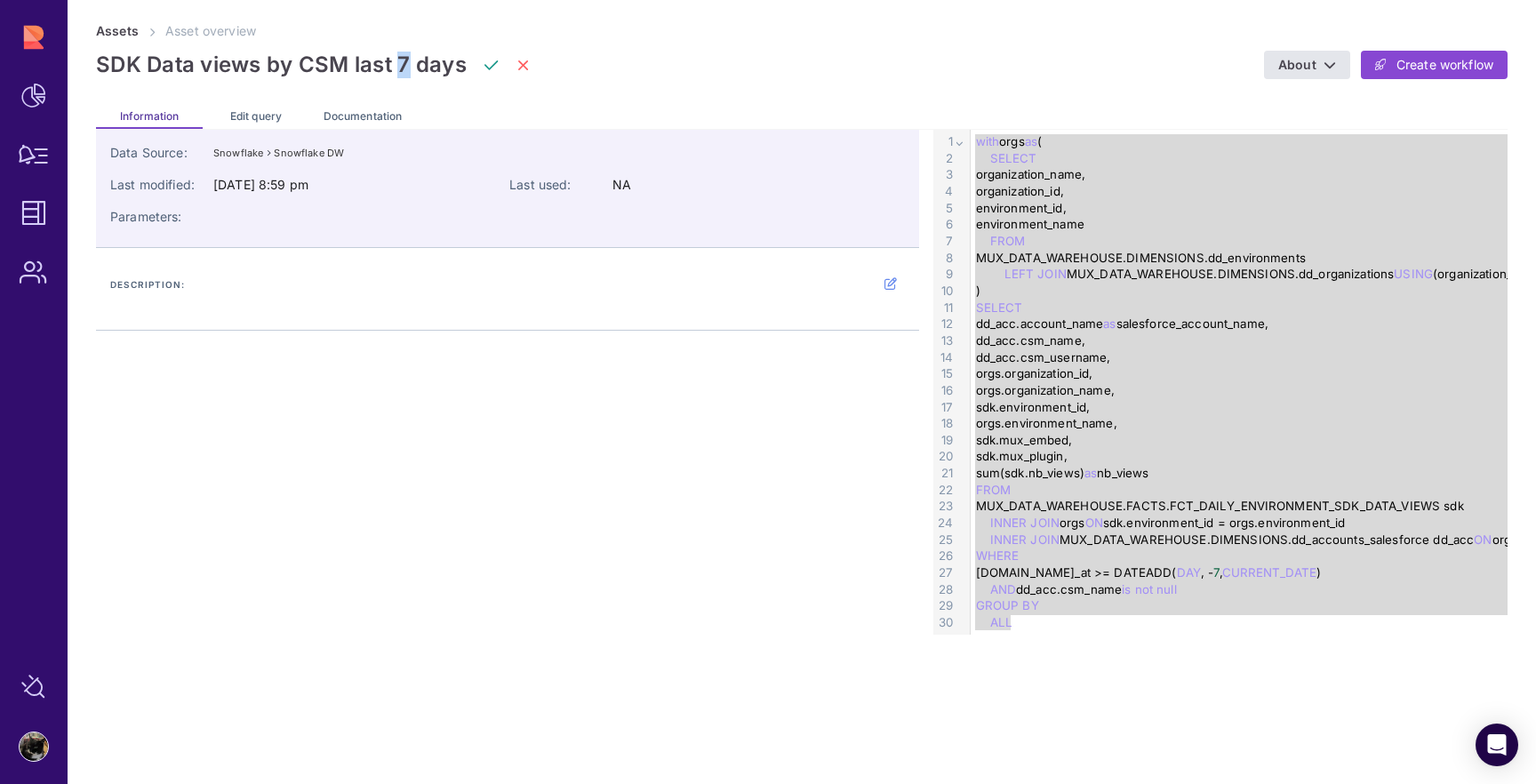
click at [409, 66] on p "SDK Data views by CSM last 7 days" at bounding box center [281, 65] width 370 height 27
click at [463, 546] on div "Data Source: Snowflake Snowflake DW Last modified: [DATE] 8:59 pm Last used: NA…" at bounding box center [802, 381] width 1411 height 505
